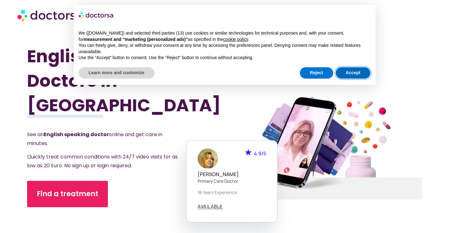
click at [338, 72] on button "Accept" at bounding box center [353, 72] width 35 height 11
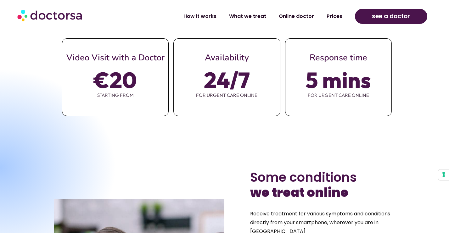
scroll to position [306, 0]
click at [243, 13] on link "What we treat" at bounding box center [248, 14] width 50 height 14
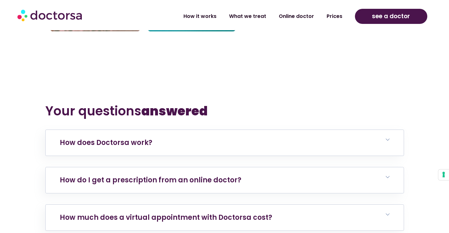
scroll to position [2511, 0]
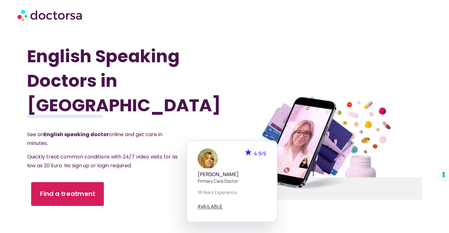
click at [55, 190] on span "Find a treatment" at bounding box center [67, 194] width 55 height 9
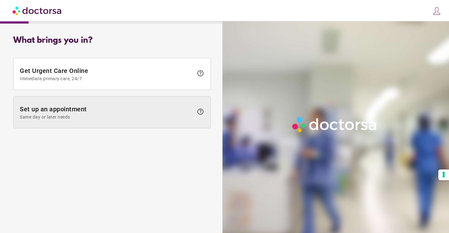
click at [80, 115] on span "Same day or later needs" at bounding box center [107, 117] width 174 height 5
